Goal: Obtain resource: Download file/media

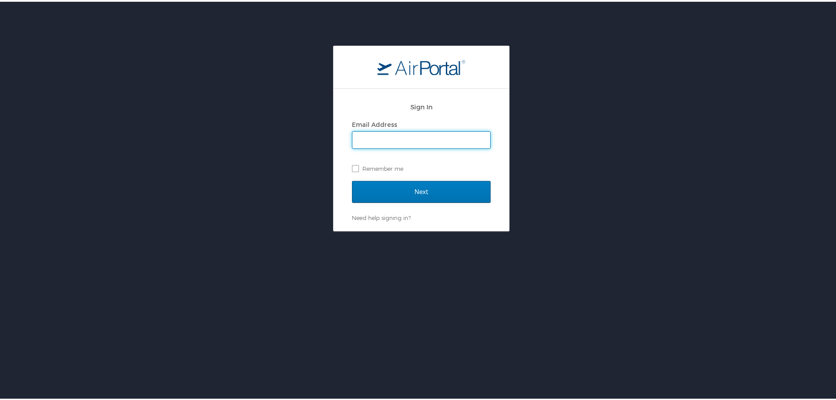
type input "[EMAIL_ADDRESS][PERSON_NAME][DOMAIN_NAME]"
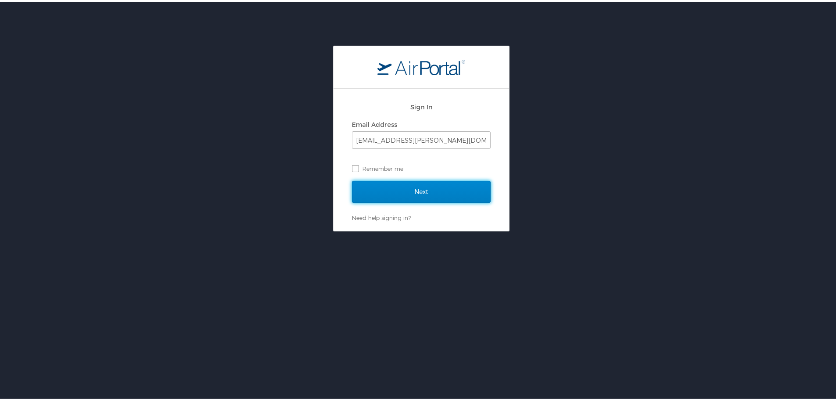
click at [402, 190] on input "Next" at bounding box center [421, 190] width 139 height 22
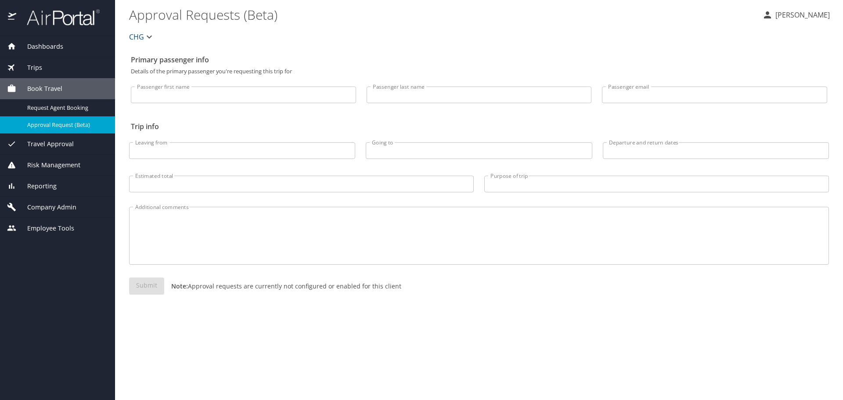
click at [38, 183] on span "Reporting" at bounding box center [36, 186] width 40 height 10
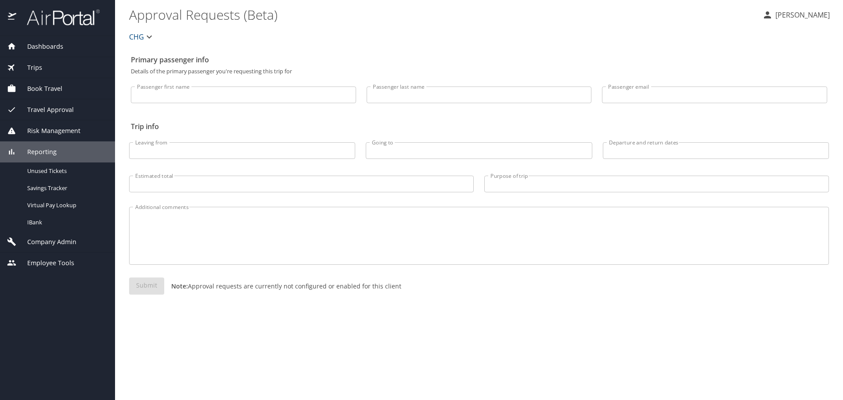
click at [54, 128] on span "Risk Management" at bounding box center [48, 131] width 64 height 10
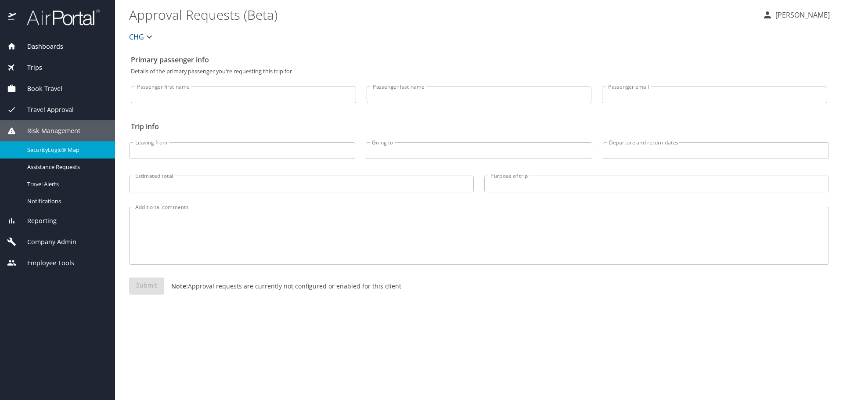
click at [58, 151] on span "SecurityLogic® Map" at bounding box center [65, 150] width 77 height 8
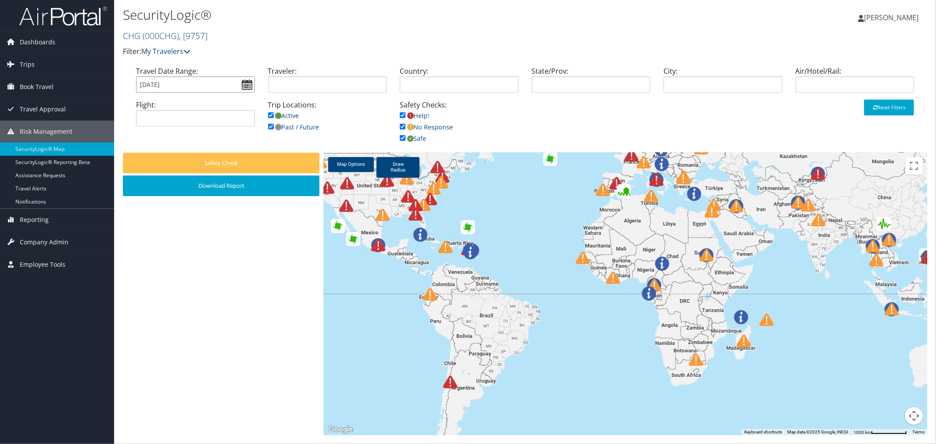
click at [193, 85] on input "10/11/2025" at bounding box center [195, 84] width 119 height 16
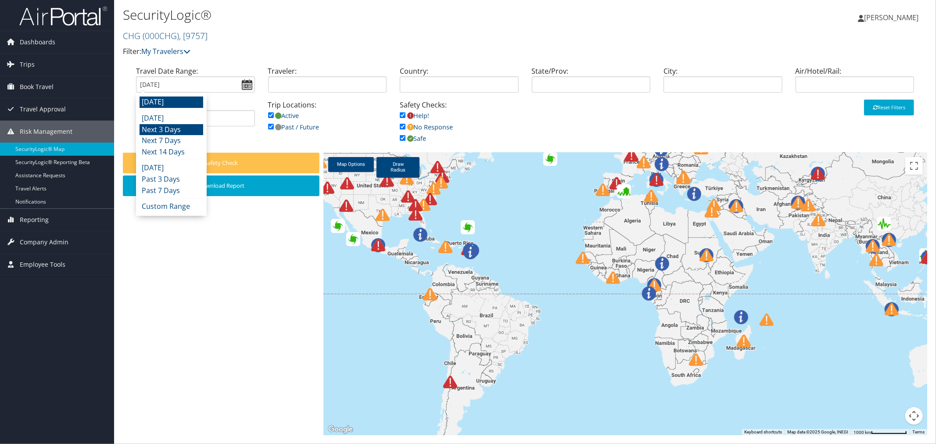
click at [165, 131] on li "Next 3 Days" at bounding box center [172, 129] width 64 height 11
type input "10/11/2025 - 10/14/2025"
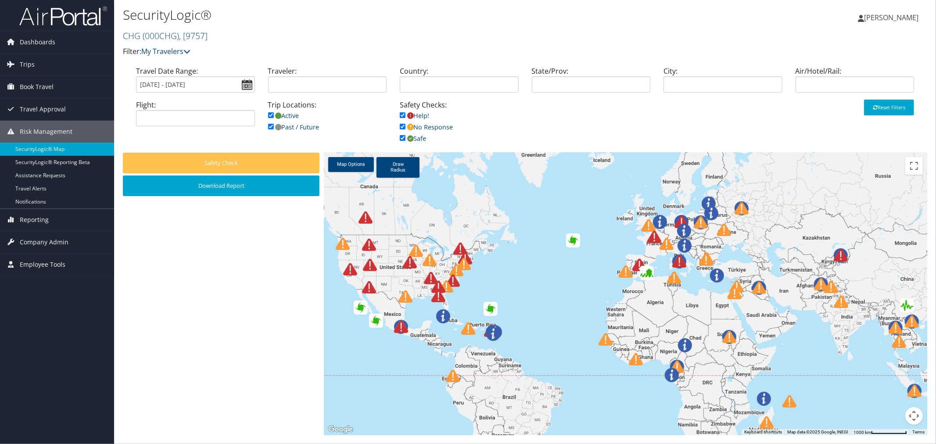
drag, startPoint x: 493, startPoint y: 240, endPoint x: 511, endPoint y: 308, distance: 70.6
click at [511, 308] on div at bounding box center [626, 294] width 604 height 283
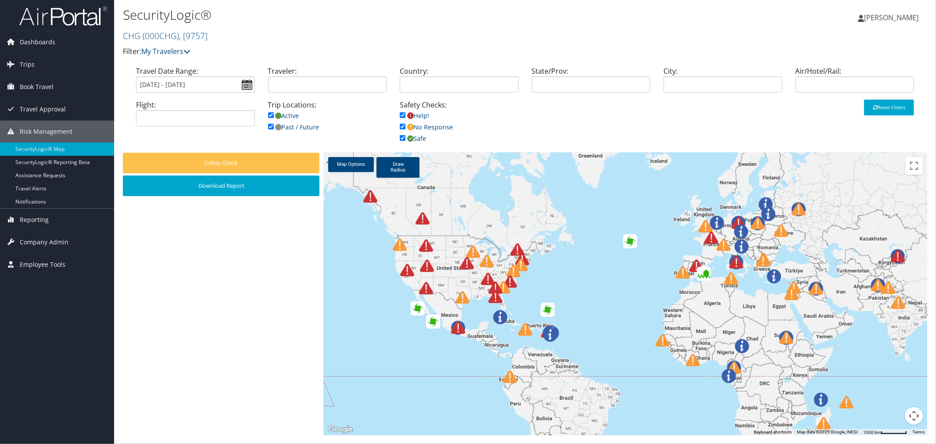
drag, startPoint x: 505, startPoint y: 261, endPoint x: 563, endPoint y: 262, distance: 58.0
click at [563, 262] on div at bounding box center [626, 294] width 604 height 283
click at [348, 167] on link "Map Options" at bounding box center [351, 164] width 46 height 15
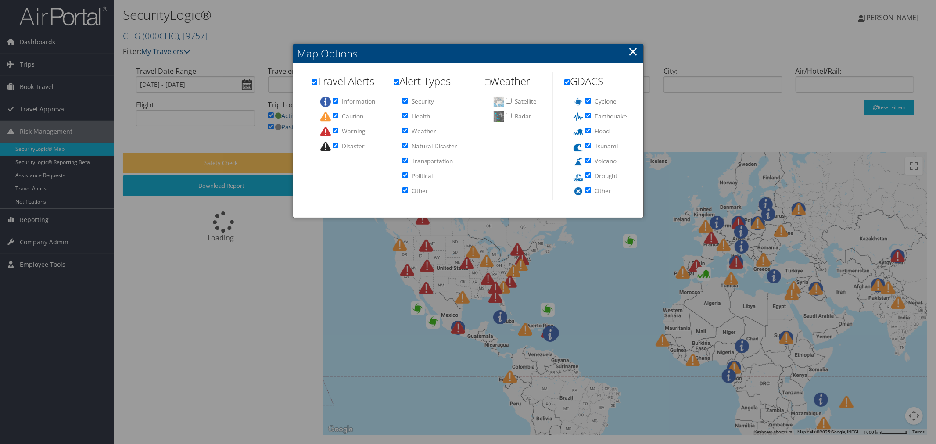
click at [635, 53] on link "×" at bounding box center [634, 52] width 10 height 18
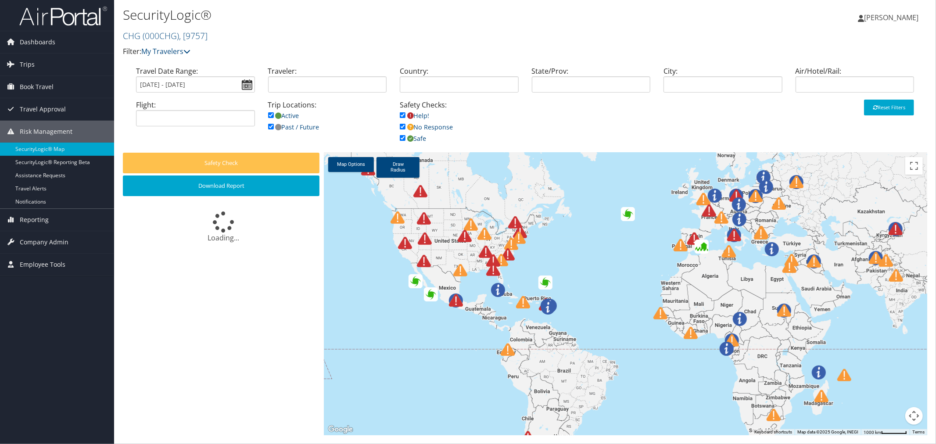
drag, startPoint x: 511, startPoint y: 274, endPoint x: 507, endPoint y: 284, distance: 10.0
click at [507, 284] on div at bounding box center [498, 275] width 24 height 24
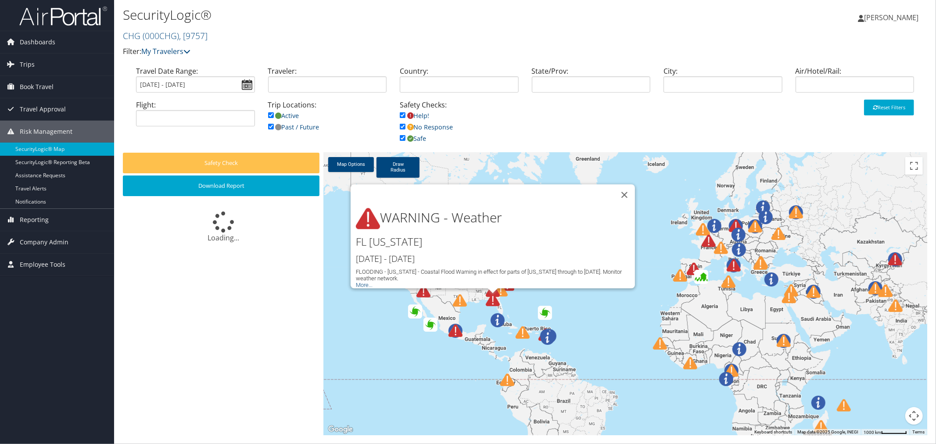
click at [622, 185] on button "Close" at bounding box center [624, 194] width 21 height 21
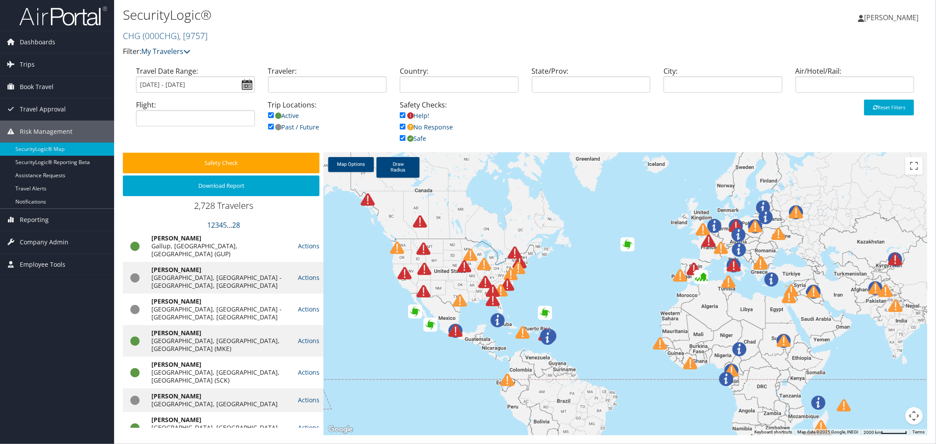
click at [397, 171] on link "Draw Radius" at bounding box center [398, 167] width 43 height 21
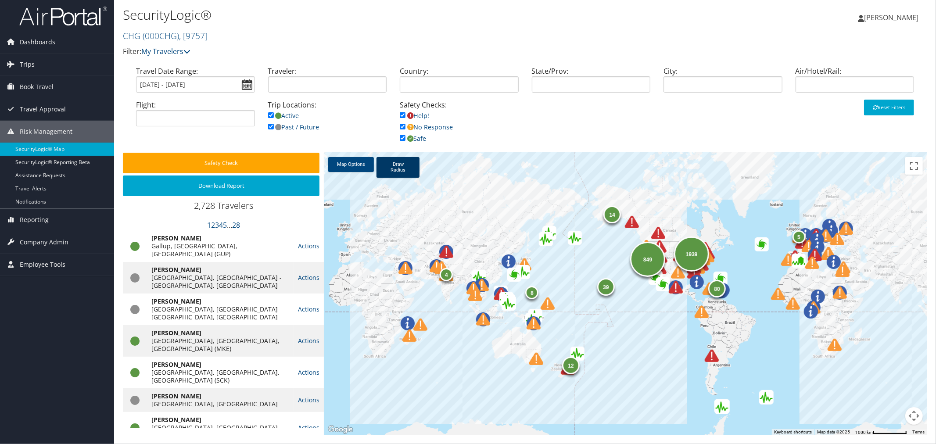
click at [403, 164] on link "Draw Radius" at bounding box center [398, 167] width 43 height 21
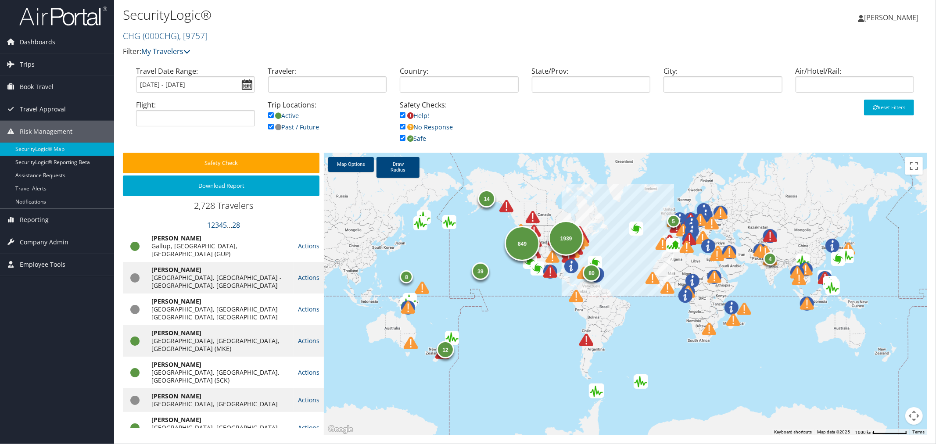
drag, startPoint x: 703, startPoint y: 240, endPoint x: 589, endPoint y: 230, distance: 114.6
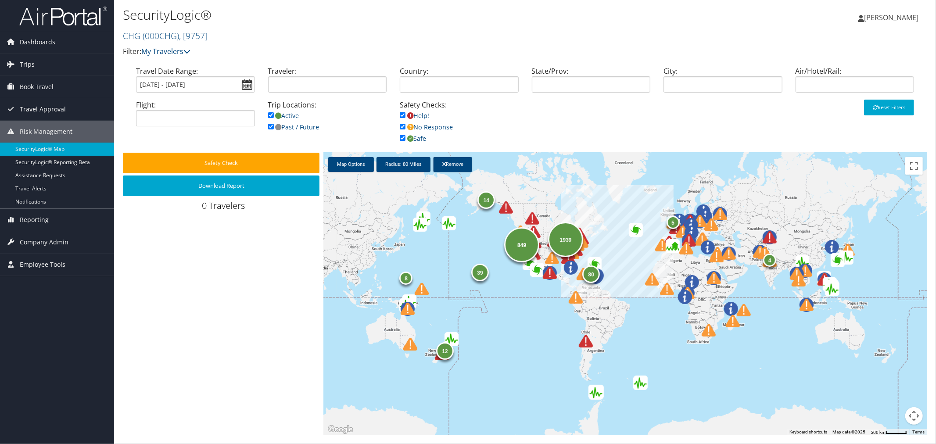
click at [749, 289] on div "1939 849 39 14 12 80 4 5 8" at bounding box center [626, 294] width 604 height 283
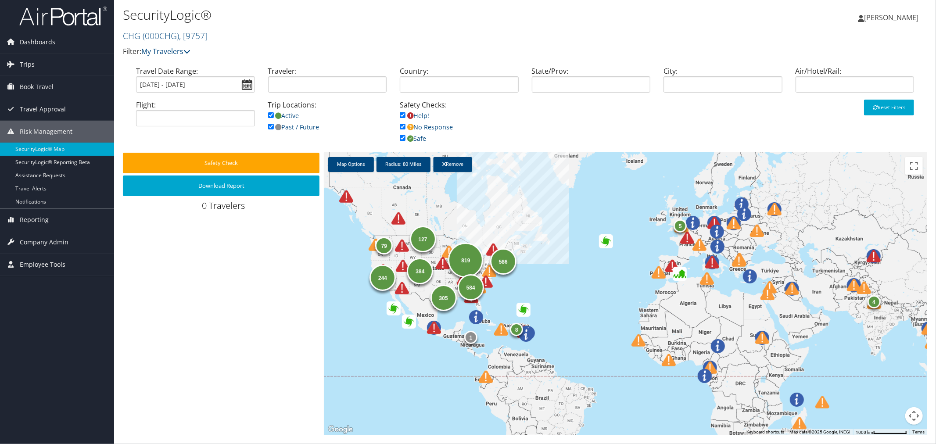
drag, startPoint x: 454, startPoint y: 220, endPoint x: 537, endPoint y: 289, distance: 107.5
click at [539, 293] on div "819 586 79 384 244 127 584 305 8 4 5 1" at bounding box center [626, 294] width 604 height 283
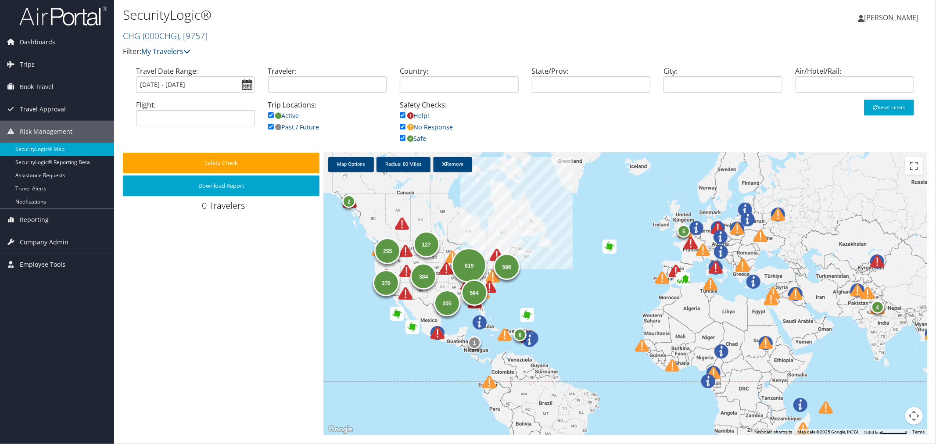
click at [520, 273] on div "819 586 255 384 370 127 584 305 8 4 5 1 10 13 2" at bounding box center [626, 294] width 604 height 283
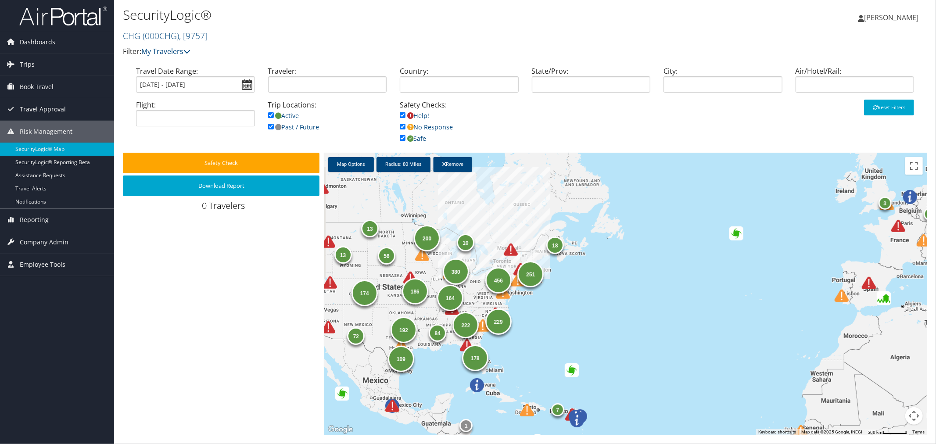
drag, startPoint x: 495, startPoint y: 266, endPoint x: 533, endPoint y: 280, distance: 40.5
click at [533, 280] on div "251" at bounding box center [531, 274] width 26 height 26
click at [547, 281] on div "380 456 251 229 200 174 192 13 222 56 7 186 178 164 84 72 18 109 13 3 1 2 10 1" at bounding box center [626, 294] width 604 height 283
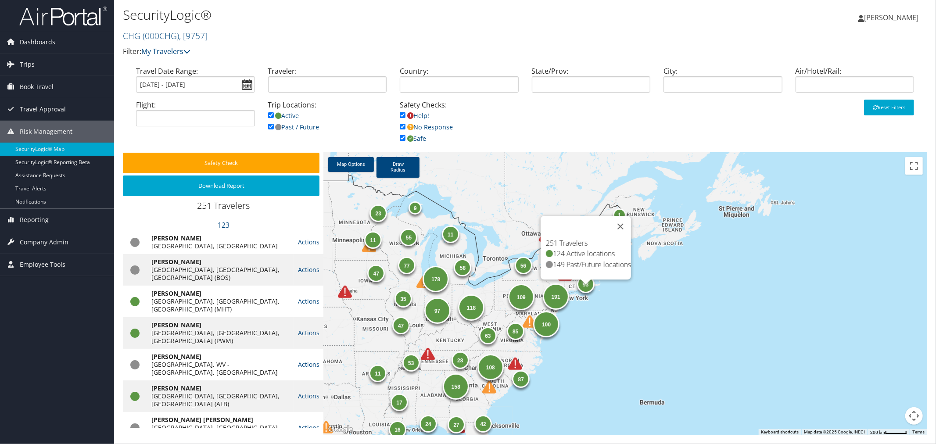
drag, startPoint x: 544, startPoint y: 286, endPoint x: 620, endPoint y: 303, distance: 77.5
click at [620, 303] on div "178 109 93 87 100 23 118 158 58 56 53 47 35 77 63 108 97 144 31 17 42 11 4 9 16…" at bounding box center [626, 294] width 604 height 283
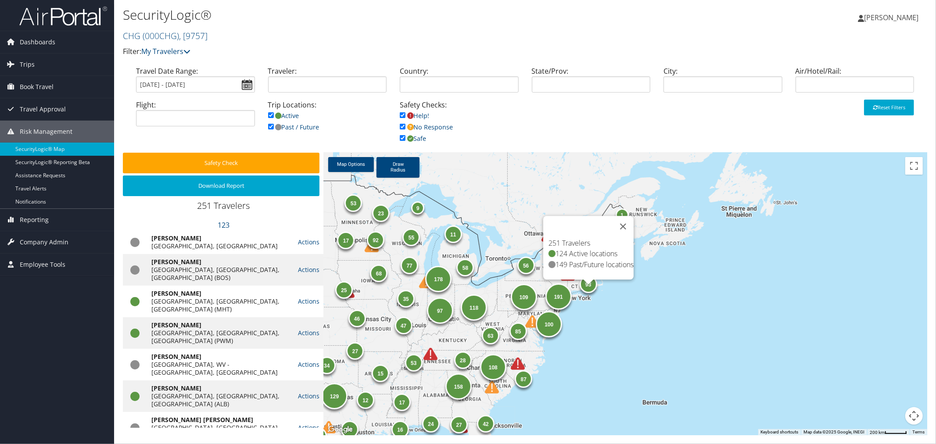
click at [602, 312] on div "178 109 93 87 100 23 118 158 58 56 53 47 35 77 63 108 97 144 31 17 42 15 4 9 16…" at bounding box center [626, 294] width 604 height 283
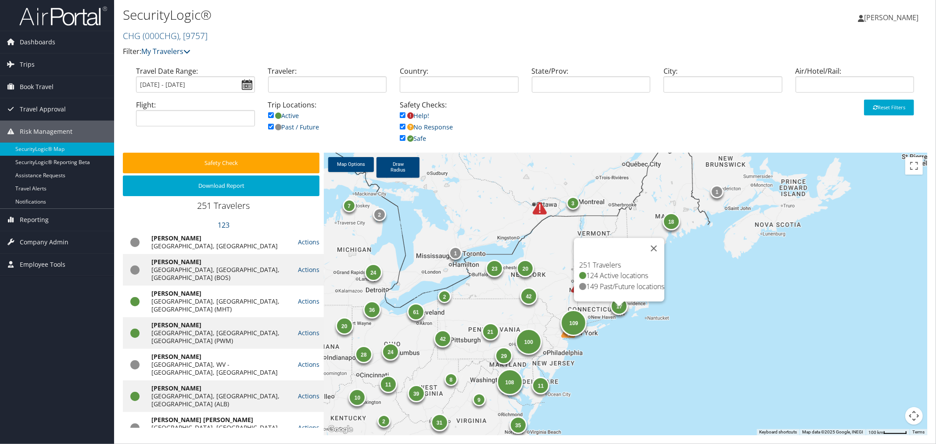
drag, startPoint x: 611, startPoint y: 274, endPoint x: 653, endPoint y: 318, distance: 61.2
click at [653, 318] on div "21 17 21 42 11 32 24 28 100 35 24 109 23 39 108 23 73 31 41 18 44 2 20 42 12 61…" at bounding box center [626, 294] width 604 height 283
drag, startPoint x: 660, startPoint y: 241, endPoint x: 677, endPoint y: 299, distance: 60.6
click at [660, 241] on button "Close" at bounding box center [654, 248] width 21 height 21
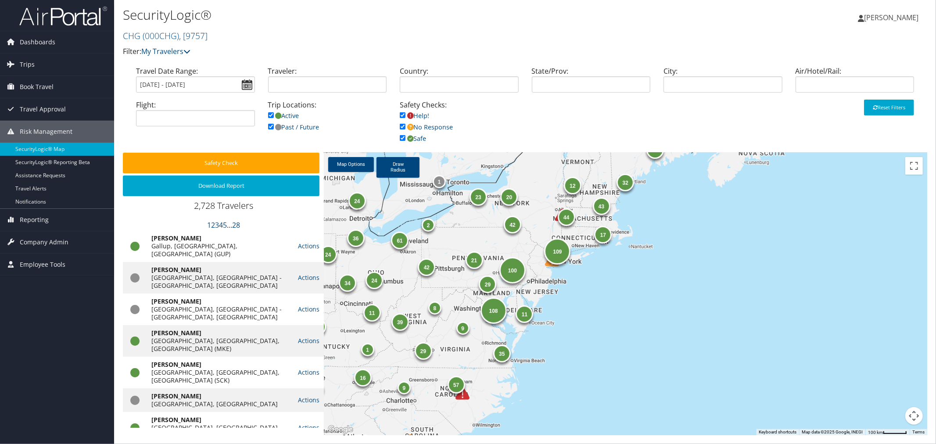
drag, startPoint x: 714, startPoint y: 317, endPoint x: 697, endPoint y: 244, distance: 74.9
click at [697, 244] on div "26 21 17 42 11 32 24 34 100 35 24 109 23 39 108 29 61 57 18 44 2 9 20 14 42 12 …" at bounding box center [626, 294] width 604 height 283
click at [540, 292] on div "26 21 17 42 11 32 24 34 100 35 24 109 23 39 108 29 61 59 18 44 2 83 20 14 42 12…" at bounding box center [626, 294] width 604 height 283
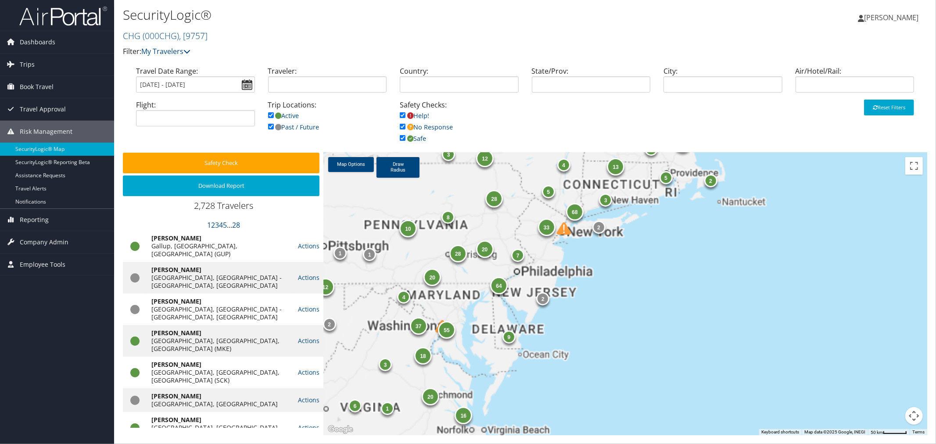
drag, startPoint x: 611, startPoint y: 248, endPoint x: 624, endPoint y: 255, distance: 14.5
click at [615, 296] on div "10 5 13 32 9 43 20 16 68 55 20 64 15 37 2 12 28 18 2 3 33 20 6 12 12 5 8 1 2 3 …" at bounding box center [626, 294] width 604 height 283
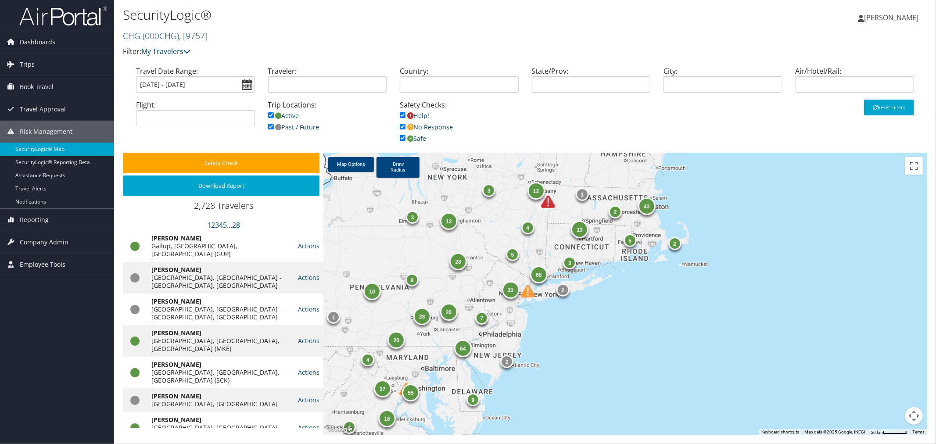
drag, startPoint x: 625, startPoint y: 249, endPoint x: 587, endPoint y: 331, distance: 90.7
click at [587, 331] on div "10 5 13 32 9 43 20 16 68 55 20 64 15 37 2 12 28 18 2 3 33 20 6 12 12 5 8 1 2 3 …" at bounding box center [626, 294] width 604 height 283
click at [391, 167] on link "Draw Radius" at bounding box center [398, 167] width 43 height 21
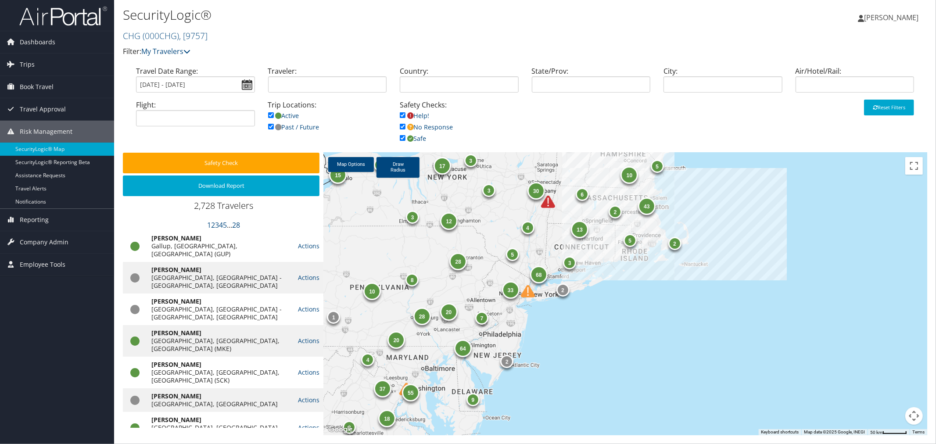
drag, startPoint x: 635, startPoint y: 192, endPoint x: 662, endPoint y: 218, distance: 37.3
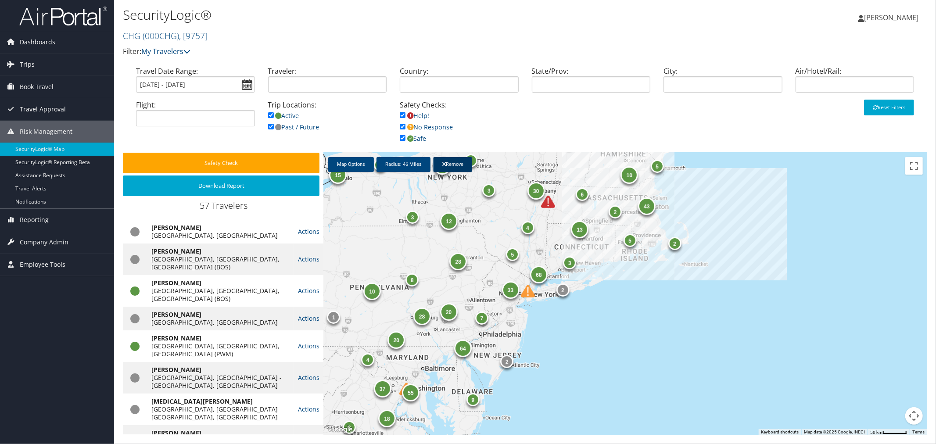
click at [444, 165] on icon at bounding box center [445, 164] width 4 height 5
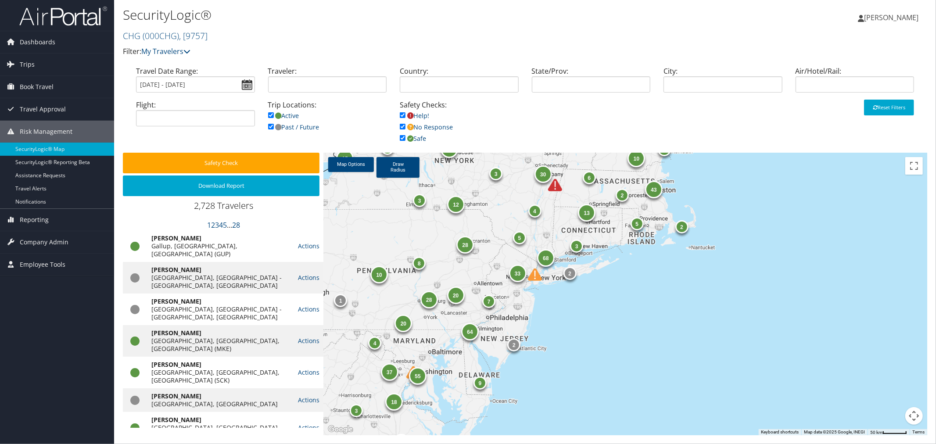
drag, startPoint x: 569, startPoint y: 277, endPoint x: 564, endPoint y: 259, distance: 18.8
click at [577, 270] on div "10 5 13 32 9 43 20 16 68 55 20 64 15 37 2 12 28 18 2 3 33 20 6 30 12 5 8 1 2 3 …" at bounding box center [626, 294] width 604 height 283
click at [400, 169] on link "Draw Radius" at bounding box center [398, 167] width 43 height 21
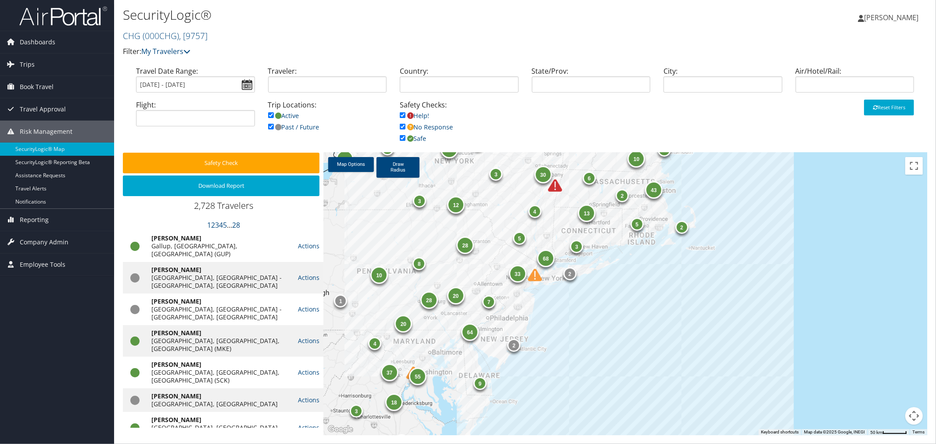
drag, startPoint x: 572, startPoint y: 277, endPoint x: 701, endPoint y: 257, distance: 130.6
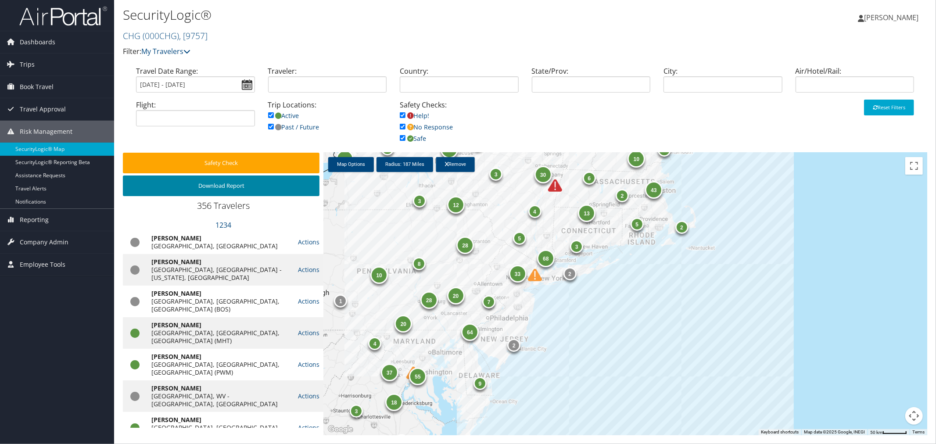
click at [235, 187] on button "Download Report" at bounding box center [221, 186] width 197 height 21
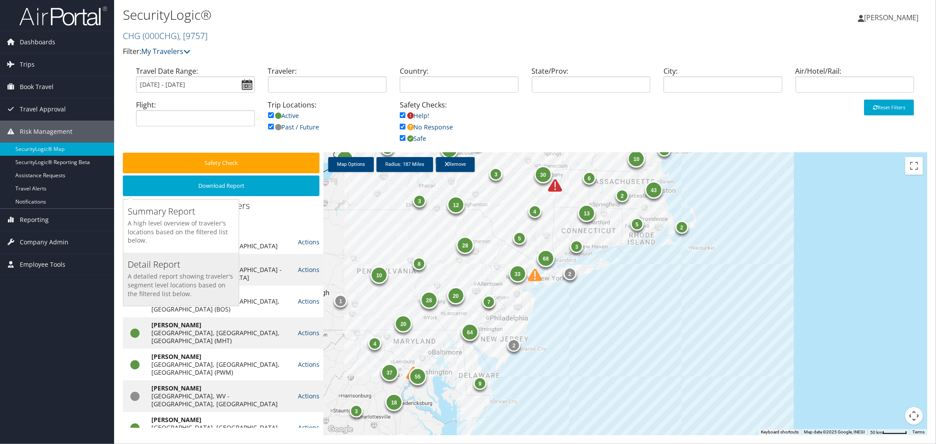
click at [151, 274] on h5 "A detailed report showing traveler's segment level locations based on the filte…" at bounding box center [181, 285] width 107 height 26
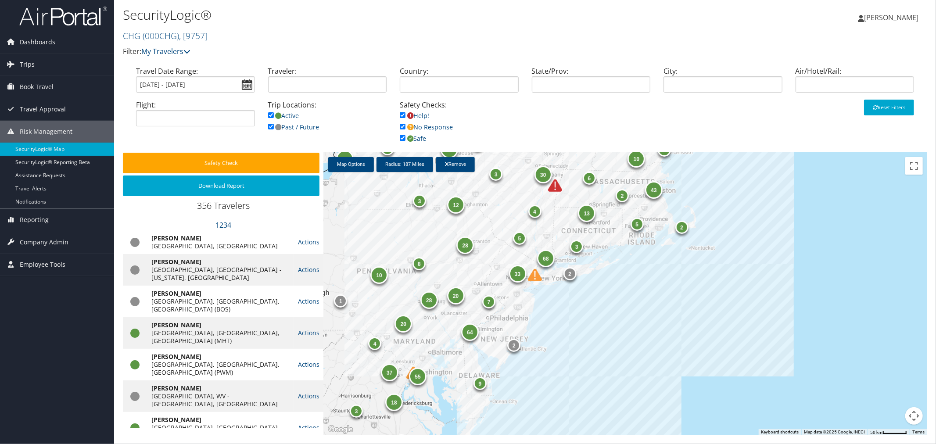
drag, startPoint x: 517, startPoint y: 367, endPoint x: 687, endPoint y: 333, distance: 173.4
click at [454, 407] on div "10 5 13 32 9 43 20 16 68 55 20 64 15 37 2 12 28 18 2 3 33 20 6 30 12 5 8 1 2 3 …" at bounding box center [626, 294] width 604 height 283
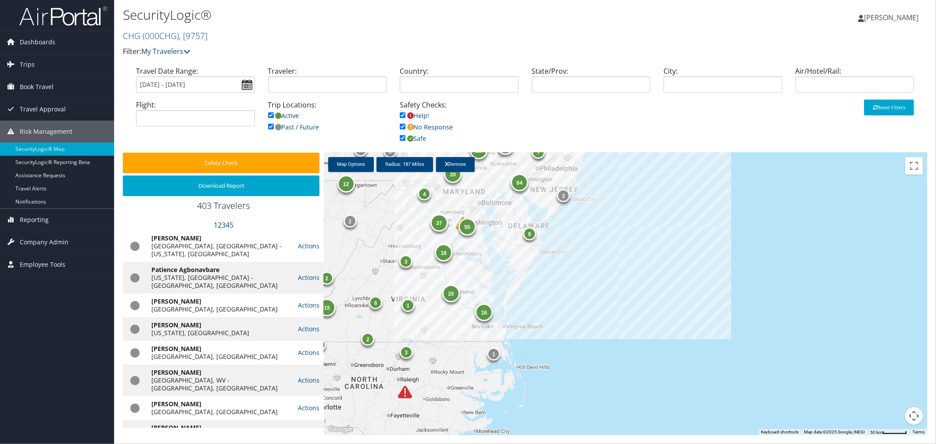
drag, startPoint x: 691, startPoint y: 298, endPoint x: 737, endPoint y: 180, distance: 126.2
click at [737, 180] on div "10 5 13 32 9 43 20 16 68 55 20 64 15 37 2 12 28 18 2 3 33 20 6 30 12 5 8 1 2 3 …" at bounding box center [626, 294] width 604 height 283
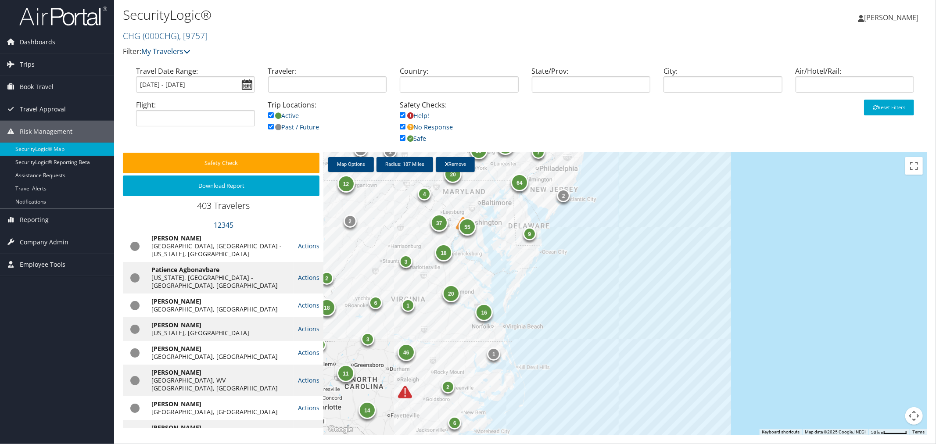
drag, startPoint x: 586, startPoint y: 233, endPoint x: 796, endPoint y: 353, distance: 242.5
click at [558, 329] on div "10 5 13 34 9 43 20 16 68 55 20 64 18 37 2 12 28 18 2 3 33 20 6 30 12 5 8 1 2 3 …" at bounding box center [626, 294] width 604 height 283
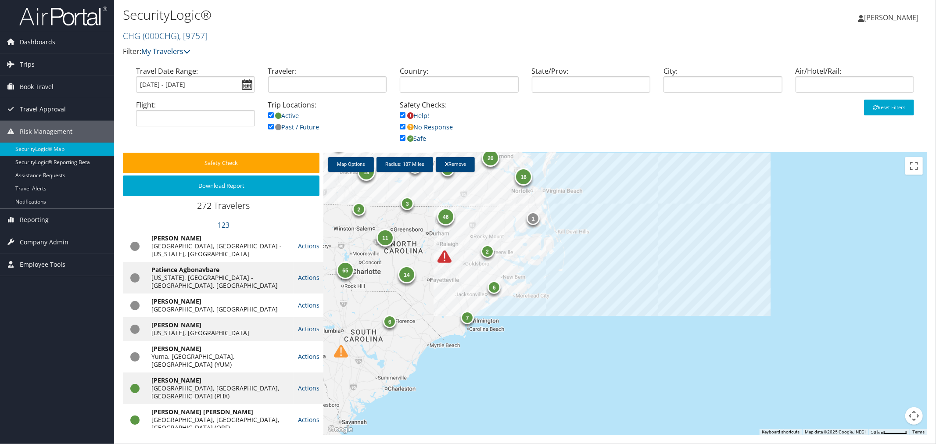
drag, startPoint x: 762, startPoint y: 338, endPoint x: 801, endPoint y: 220, distance: 124.3
click at [801, 220] on div "10 5 13 34 9 43 20 16 68 55 20 64 18 37 2 12 28 18 2 3 33 20 6 30 12 5 8 1 2 3 …" at bounding box center [626, 294] width 604 height 283
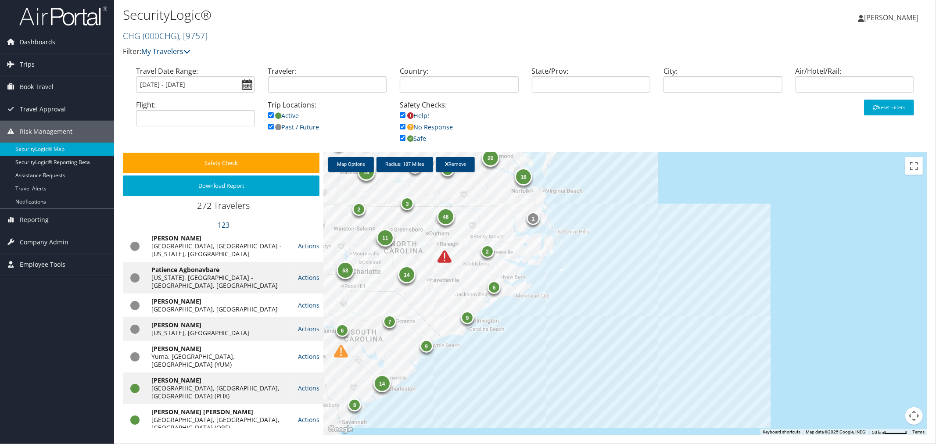
drag, startPoint x: 630, startPoint y: 225, endPoint x: 407, endPoint y: 244, distance: 223.9
click at [590, 366] on div "10 5 13 34 9 43 20 16 68 55 20 64 18 37 2 12 28 18 2 3 33 20 6 30 12 5 8 1 2 3 …" at bounding box center [626, 294] width 604 height 283
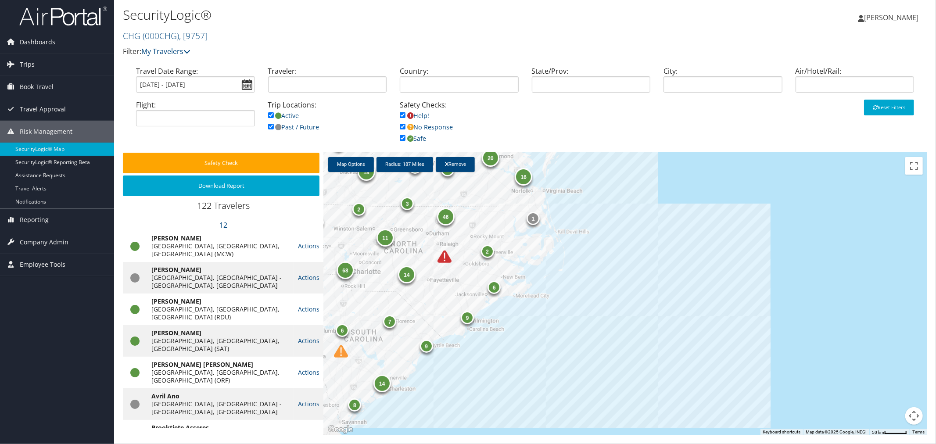
click at [445, 259] on img at bounding box center [445, 257] width 14 height 14
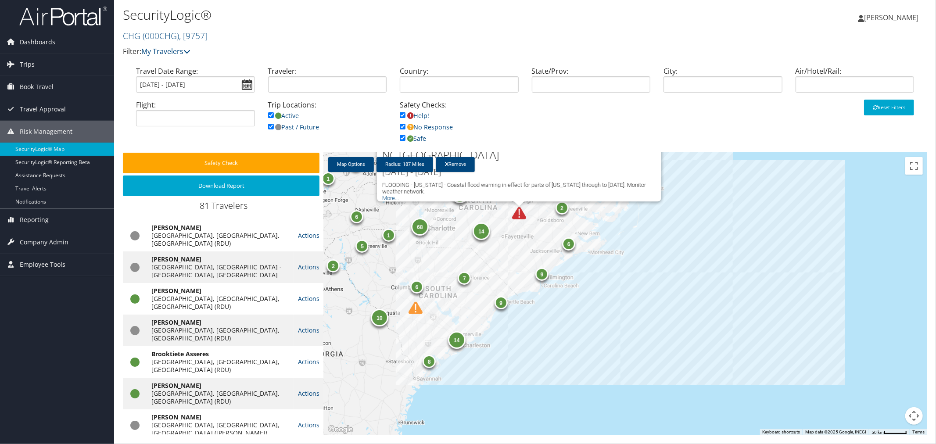
drag, startPoint x: 803, startPoint y: 283, endPoint x: 843, endPoint y: 182, distance: 108.4
click at [845, 176] on div "10 5 13 34 9 43 20 16 68 55 20 64 18 37 2 12 28 18 2 3 33 20 6 30 12 5 8 1 2 3 …" at bounding box center [626, 294] width 604 height 283
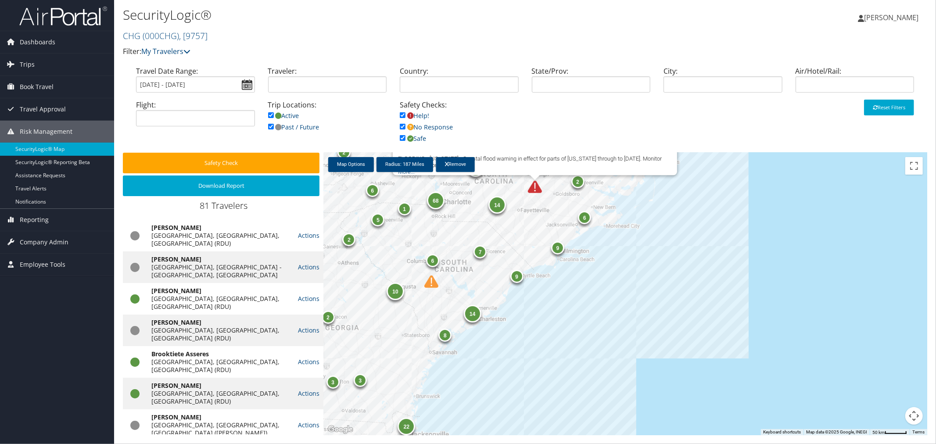
drag, startPoint x: 606, startPoint y: 241, endPoint x: 497, endPoint y: 308, distance: 127.1
click at [497, 308] on div "10 5 13 34 9 43 20 16 68 55 20 64 18 37 2 12 28 18 2 3 33 20 6 30 12 5 8 1 2 3 …" at bounding box center [626, 294] width 604 height 283
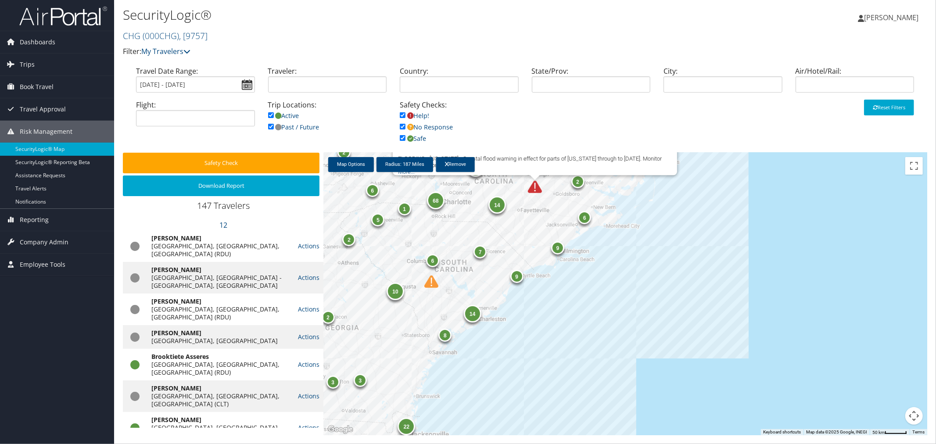
click at [429, 284] on img at bounding box center [432, 282] width 14 height 14
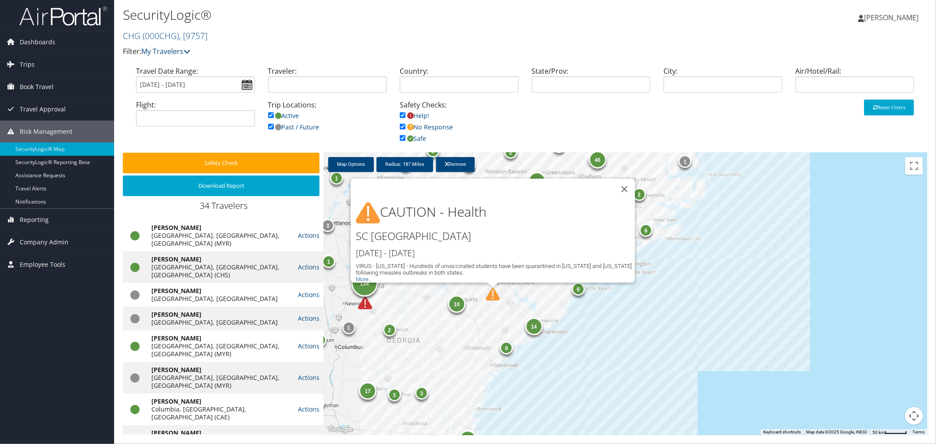
click at [624, 181] on button "Close" at bounding box center [624, 189] width 21 height 21
click at [624, 184] on div "10 5 13 34 9 43 20 16 68 55 20 64 18 37 2 12 28 18 2 3 33 20 6 30 12 5 8 1 2 3 …" at bounding box center [626, 294] width 604 height 283
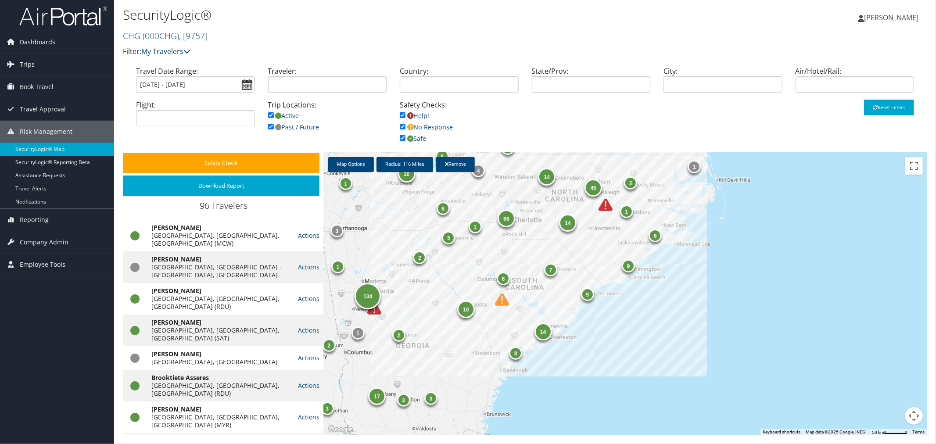
click at [529, 303] on div "9 134 14 6 68 14 45 16 14 2 8 22 8 6 1 11 4 6 5 3 10 17 10 6 1 7 9 5 2 2 2 3 3 …" at bounding box center [626, 294] width 604 height 283
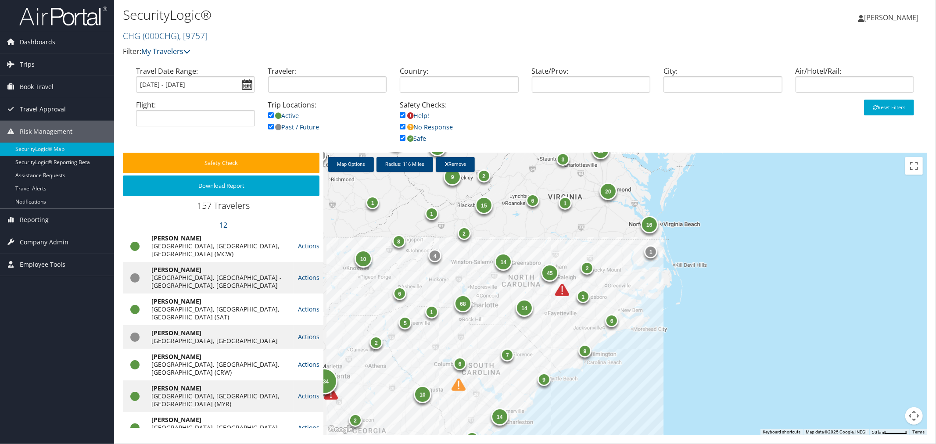
drag, startPoint x: 659, startPoint y: 365, endPoint x: 630, endPoint y: 393, distance: 40.4
click at [615, 444] on html "Menu Dashboards ► AirPortal 360™ (Manager) AirPortal 360™ (Agent) My Travel Das…" at bounding box center [468, 222] width 936 height 444
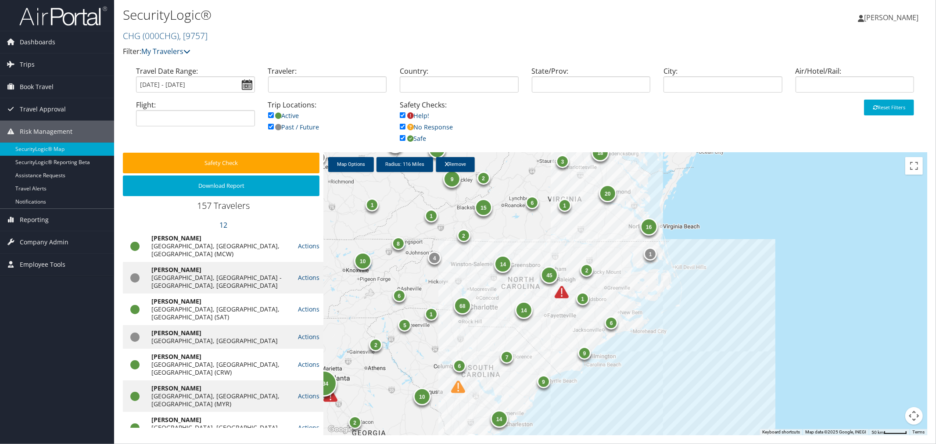
drag, startPoint x: 570, startPoint y: 358, endPoint x: 630, endPoint y: 344, distance: 62.3
click at [630, 344] on div "9 134 14 6 68 14 45 16 14 2 8 22 8 6 1 11 4 6 5 3 10 17 10 6 1 7 9 5 2 2 2 3 3 …" at bounding box center [626, 294] width 604 height 283
